Goal: Task Accomplishment & Management: Manage account settings

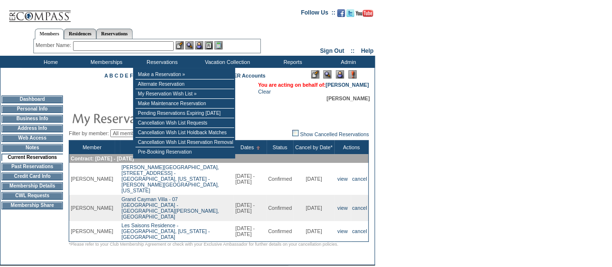
click at [157, 46] on input "text" at bounding box center [123, 46] width 101 height 10
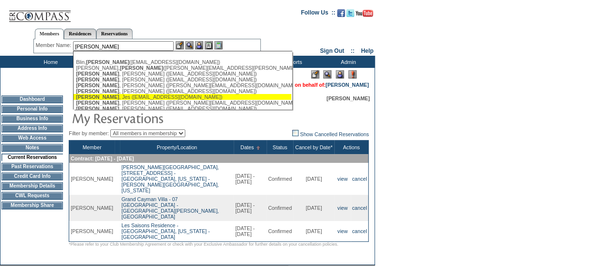
click at [135, 97] on div "[PERSON_NAME] ([EMAIL_ADDRESS][DOMAIN_NAME])" at bounding box center [182, 97] width 213 height 6
type input "[PERSON_NAME] ([EMAIL_ADDRESS][DOMAIN_NAME])"
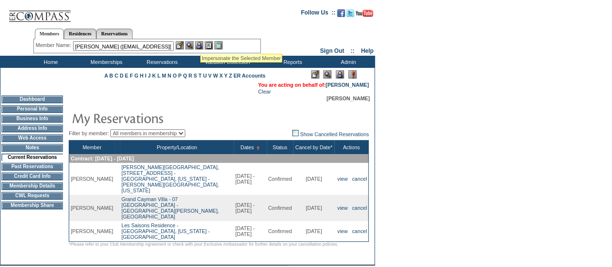
click at [200, 42] on img at bounding box center [199, 45] width 8 height 8
click at [194, 43] on img at bounding box center [189, 45] width 8 height 8
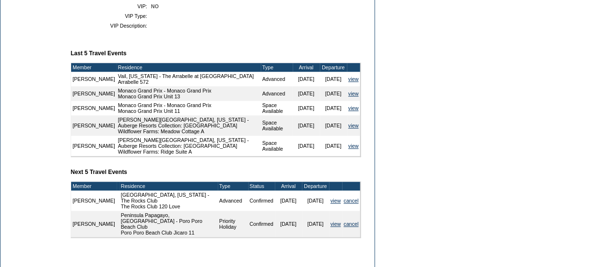
scroll to position [331, 0]
